Goal: Obtain resource: Download file/media

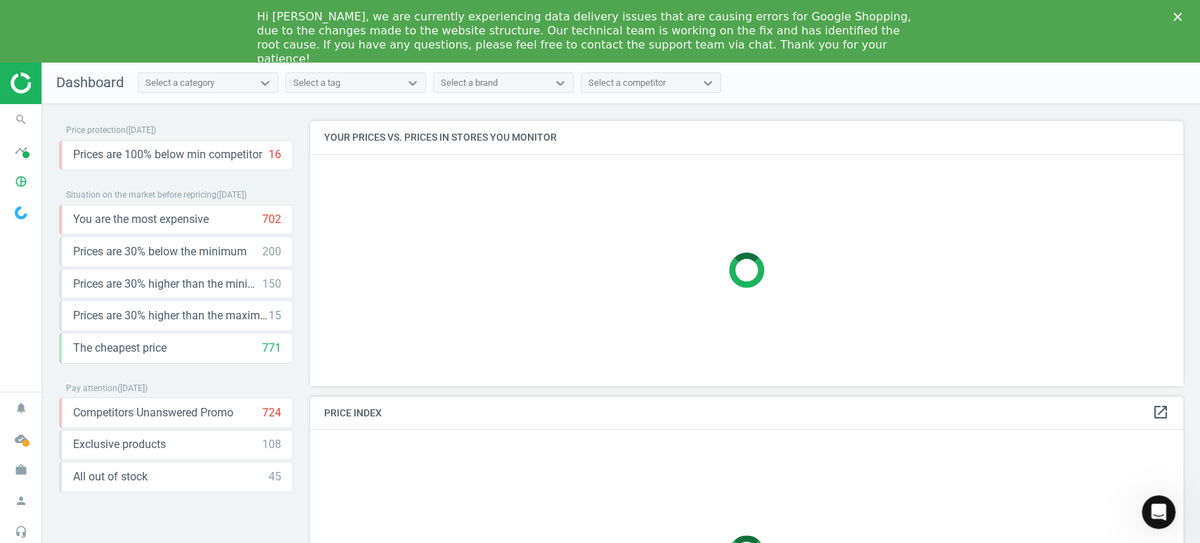
click at [18, 93] on img at bounding box center [61, 82] width 100 height 21
click at [12, 159] on icon "timeline" at bounding box center [21, 150] width 27 height 27
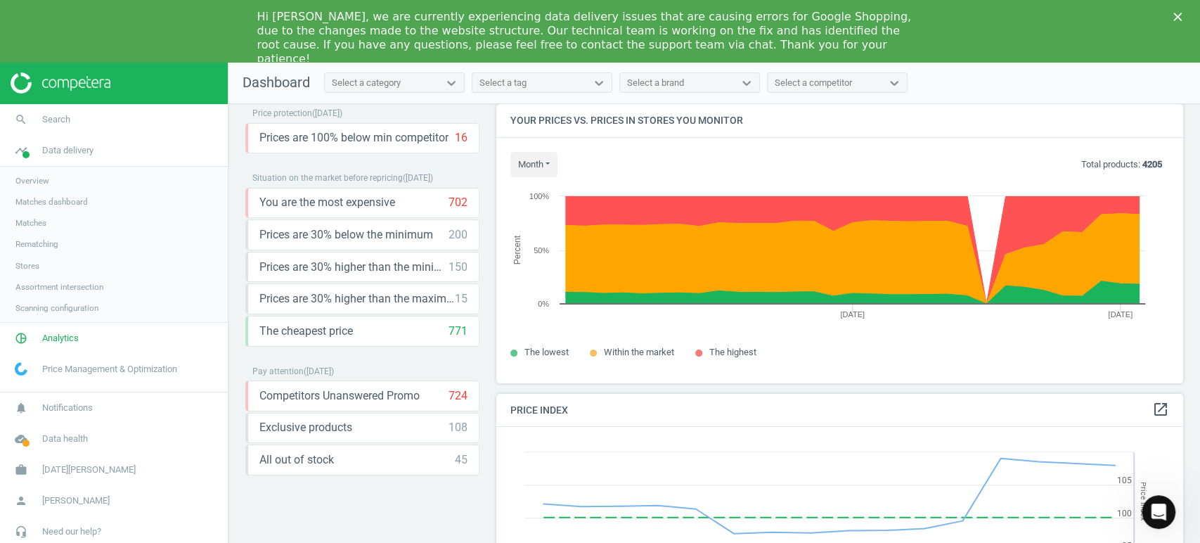
scroll to position [18, 0]
click at [60, 337] on span "Analytics" at bounding box center [60, 338] width 37 height 13
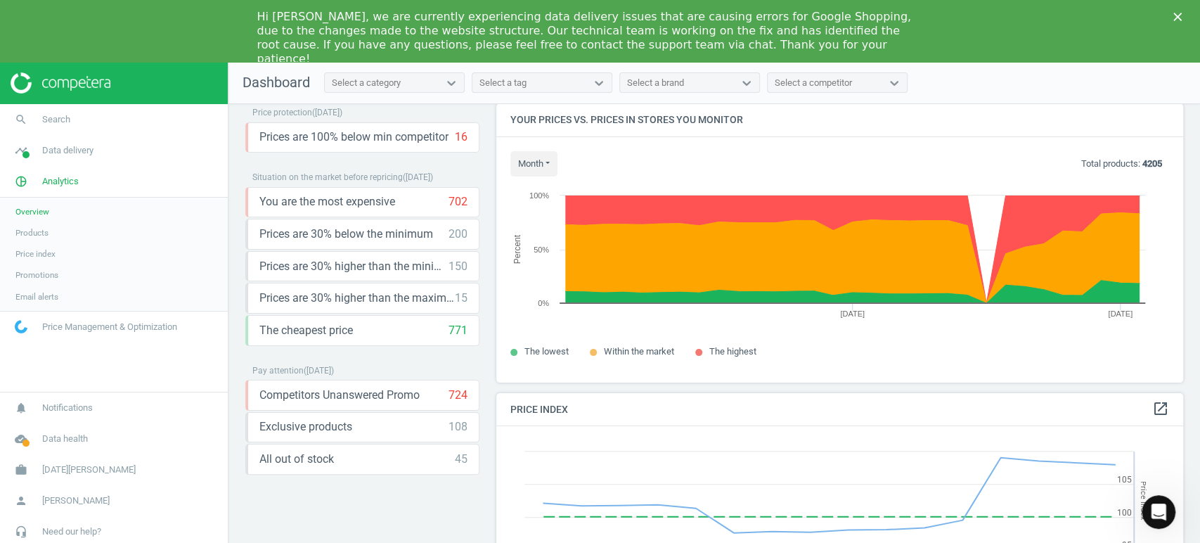
click at [39, 229] on span "Products" at bounding box center [31, 232] width 33 height 11
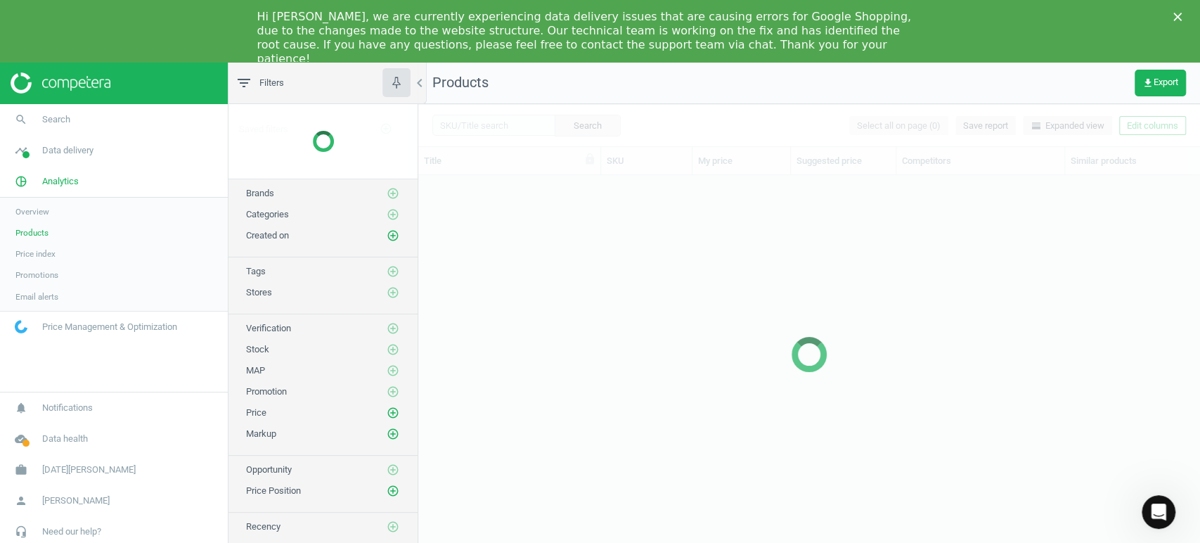
scroll to position [379, 769]
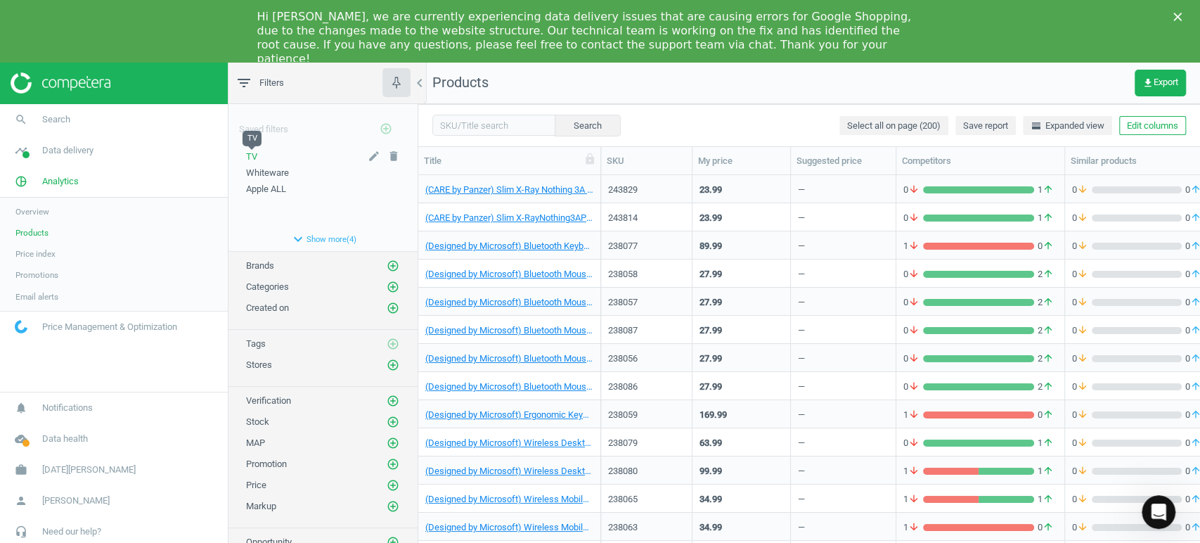
click at [250, 155] on span "TV" at bounding box center [251, 156] width 11 height 11
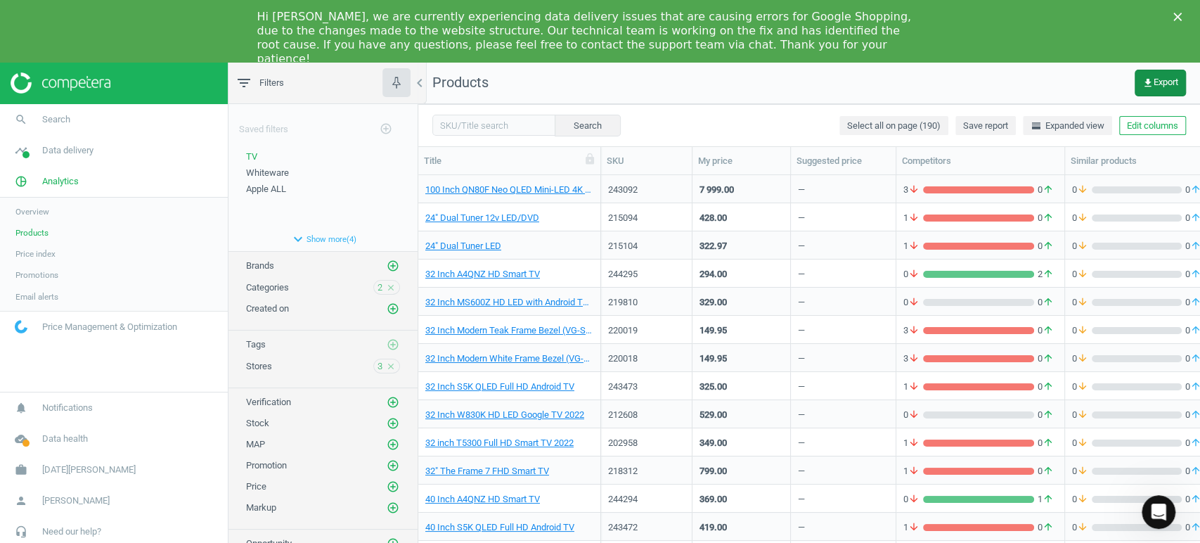
click at [1156, 81] on span "get_app Export" at bounding box center [1161, 82] width 36 height 11
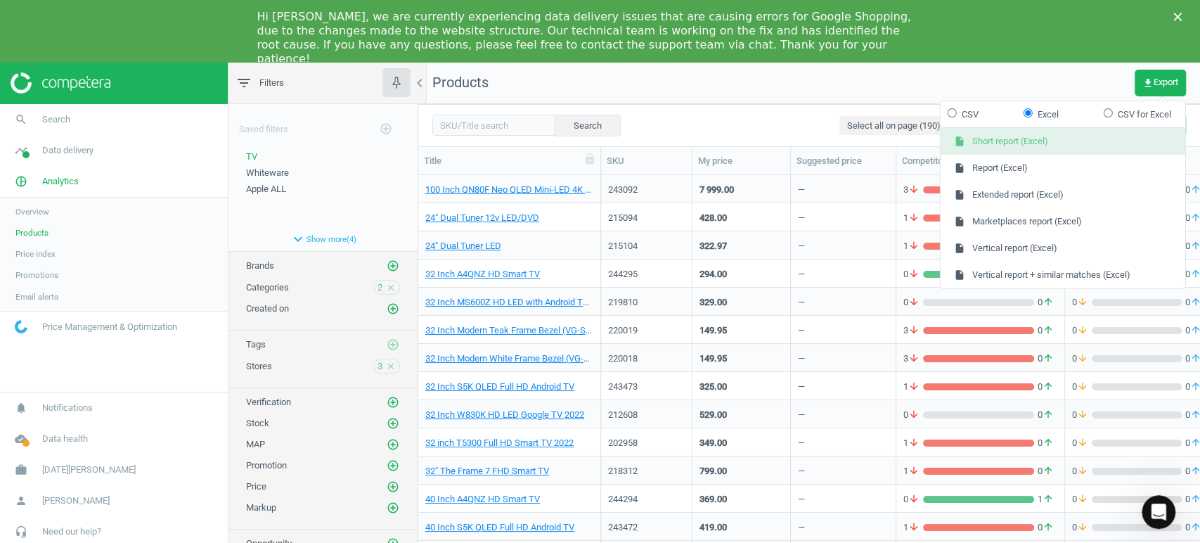
click at [1042, 139] on button "insert_drive_file Short report (Excel)" at bounding box center [1063, 141] width 245 height 27
